Goal: Information Seeking & Learning: Learn about a topic

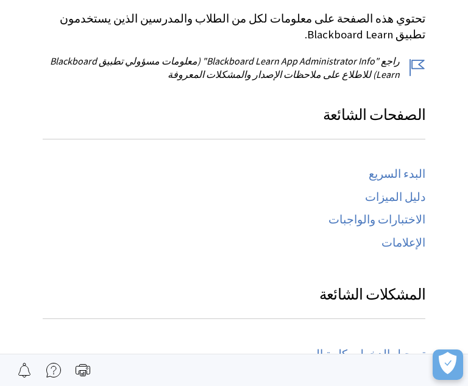
scroll to position [478, 0]
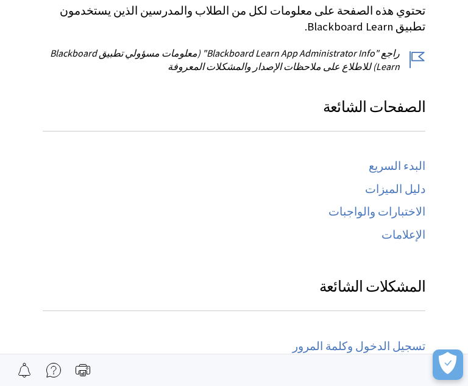
click at [376, 340] on link "تسجيل الدخول وكلمة المرور" at bounding box center [359, 347] width 133 height 14
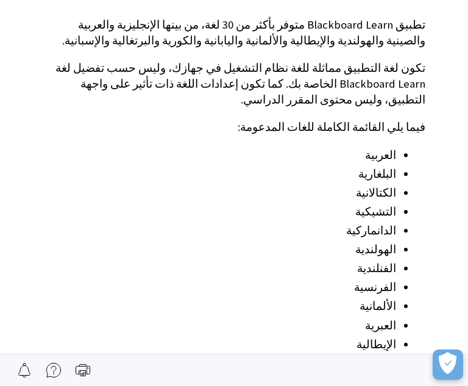
scroll to position [1235, 0]
